Goal: Find contact information: Find contact information

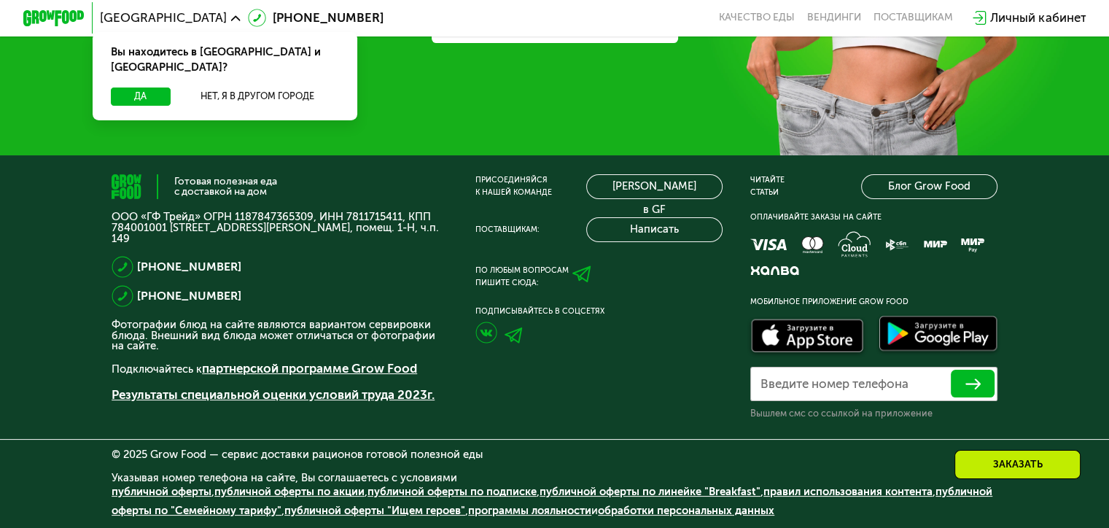
scroll to position [4545, 0]
drag, startPoint x: 198, startPoint y: 210, endPoint x: 102, endPoint y: 214, distance: 95.6
click at [102, 214] on div "Готовая полезная еда с доставкой на дом ООО «ГФ Трейд» ОГРН 1187847365309, ИНН …" at bounding box center [554, 341] width 1109 height 373
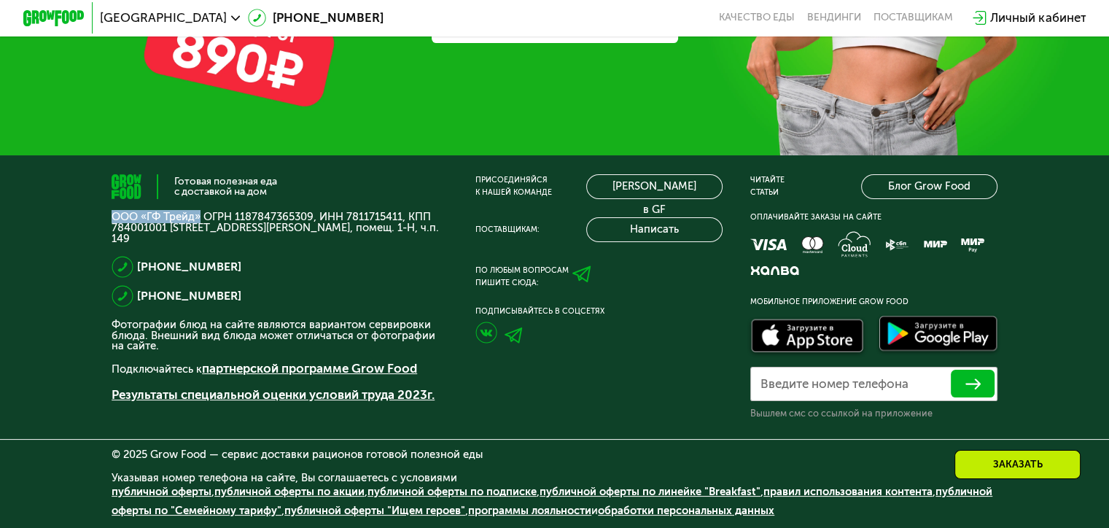
copy p "ООО «ГФ Трейд»"
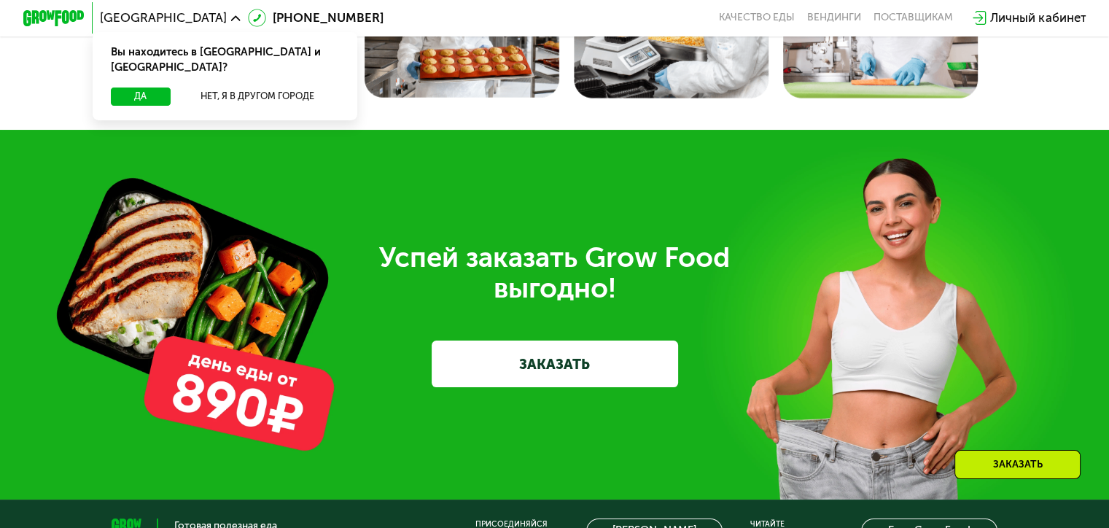
scroll to position [4108, 0]
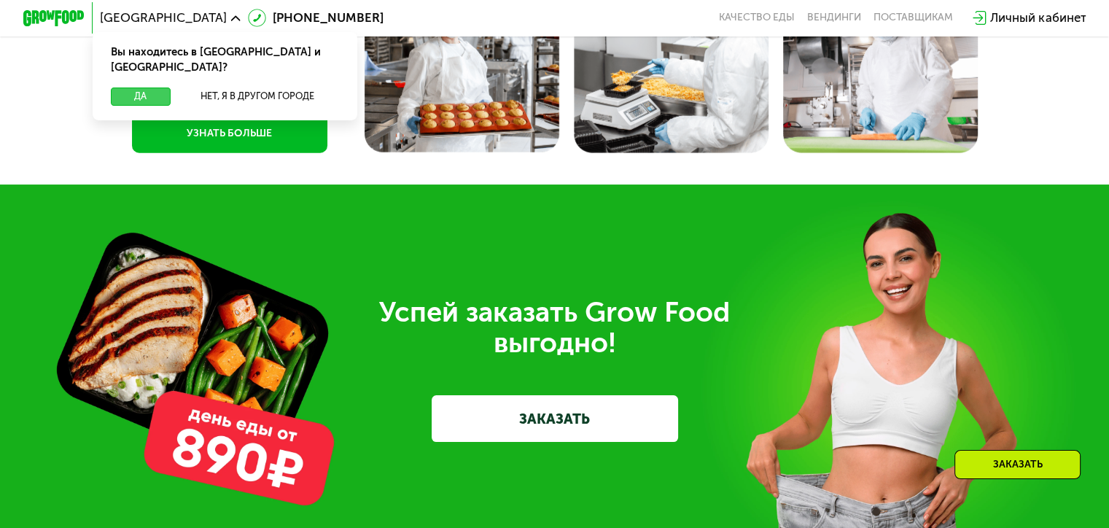
click at [148, 88] on button "Да" at bounding box center [140, 97] width 59 height 18
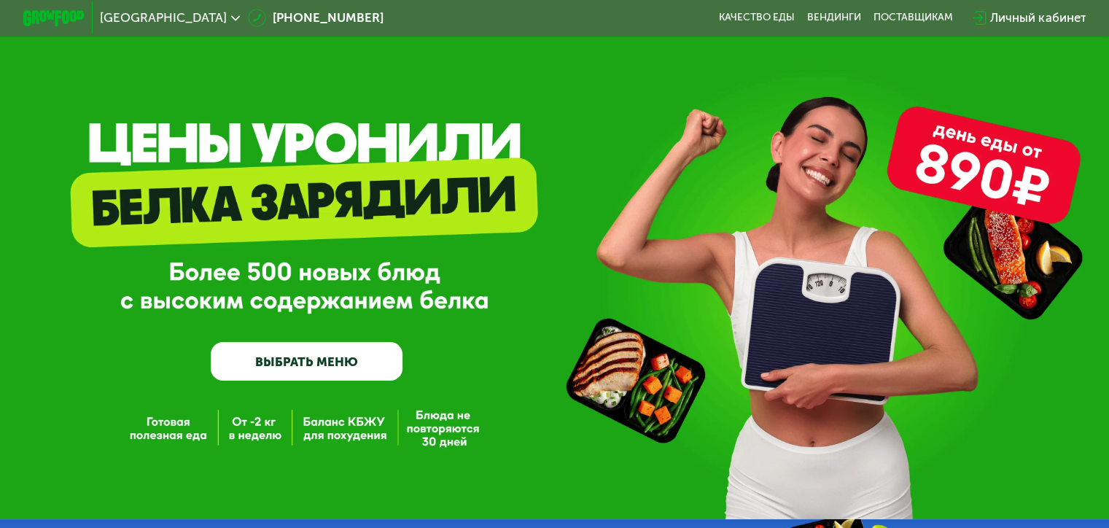
scroll to position [0, 0]
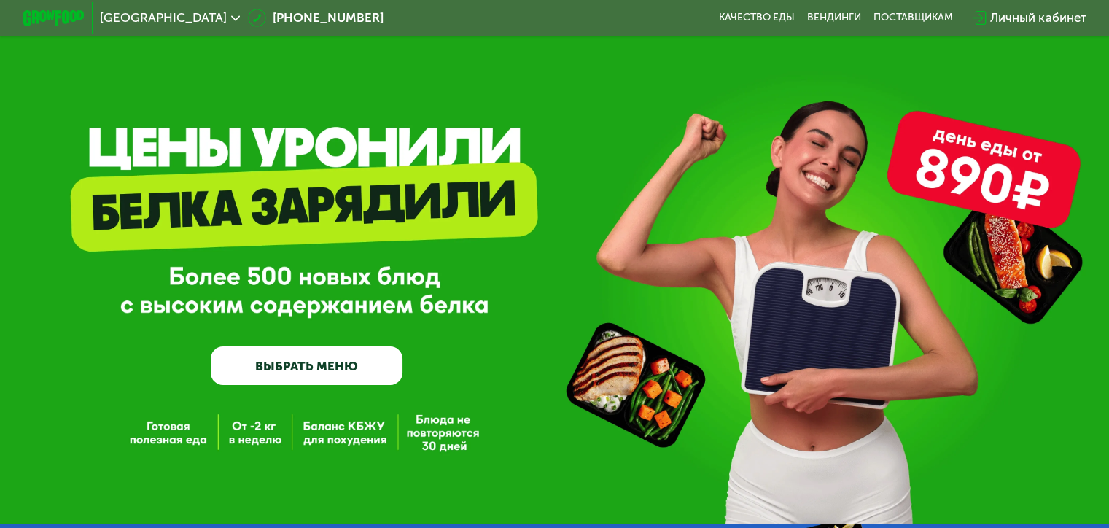
click at [72, 353] on div "GrowFood — доставка правильного питания ВЫБРАТЬ МЕНЮ" at bounding box center [554, 281] width 1109 height 208
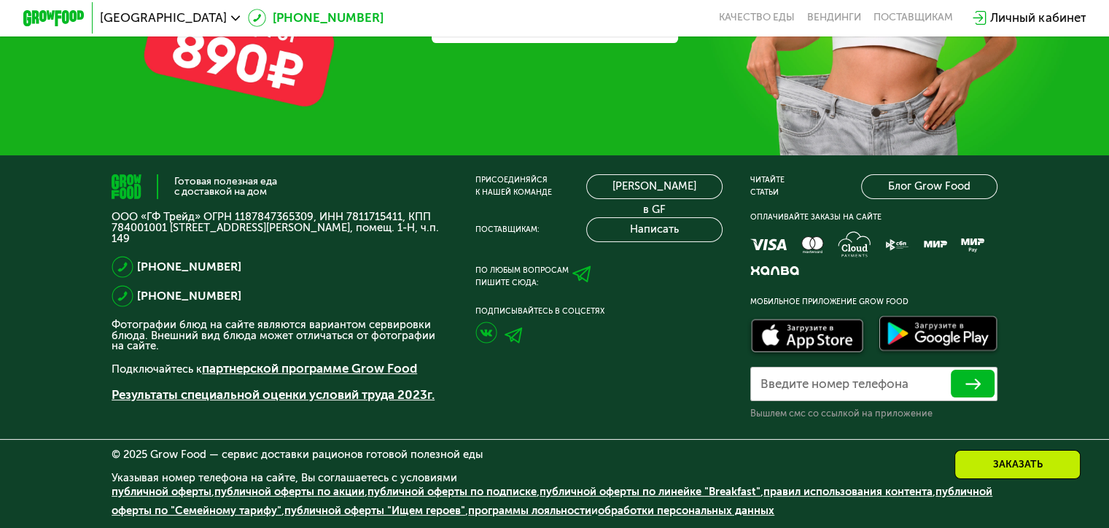
scroll to position [4681, 0]
drag, startPoint x: 482, startPoint y: 453, endPoint x: 216, endPoint y: 451, distance: 266.2
click at [216, 451] on div "© 2025 Grow Food — сервис доставки рационов готовой полезной еды" at bounding box center [555, 454] width 886 height 11
copy div "сервис доставки рационов готовой полезной еды"
